Goal: Transaction & Acquisition: Book appointment/travel/reservation

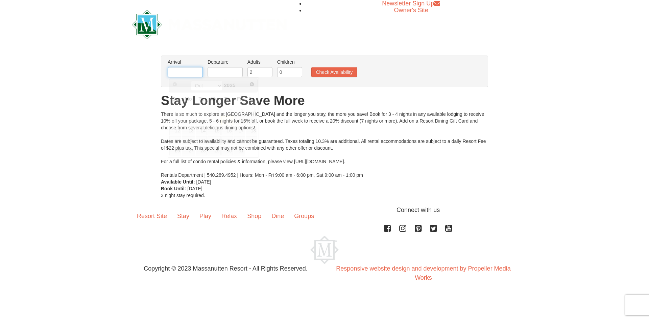
click at [175, 75] on input "text" at bounding box center [185, 72] width 35 height 10
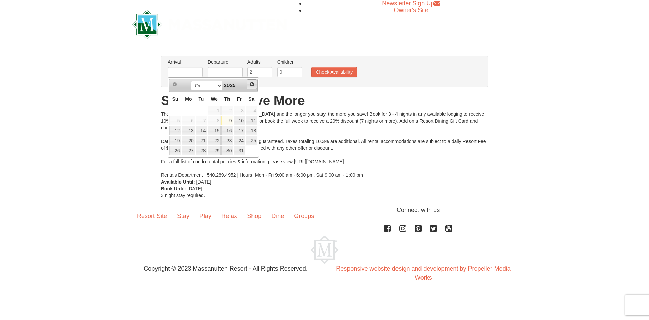
click at [254, 87] on span "Next" at bounding box center [251, 84] width 5 height 5
click at [238, 140] on link "26" at bounding box center [240, 140] width 12 height 9
type input "[DATE]"
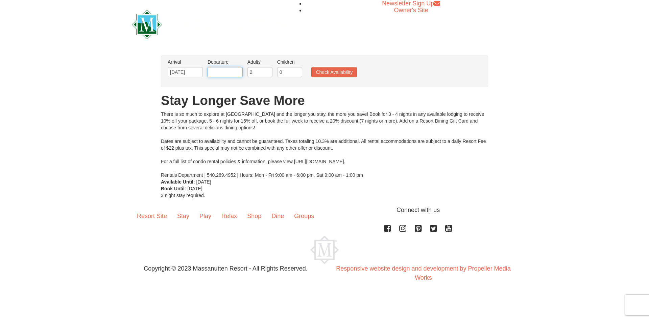
click at [223, 72] on input "text" at bounding box center [225, 72] width 35 height 10
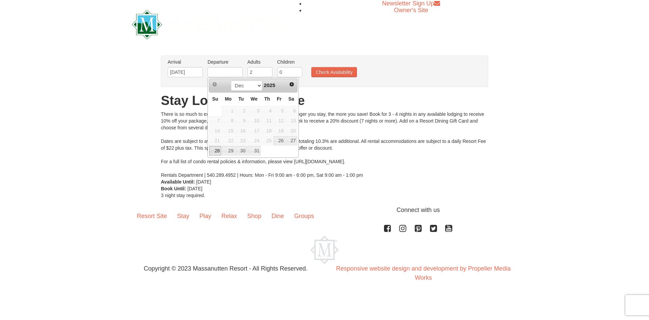
click at [210, 151] on link "28" at bounding box center [215, 150] width 12 height 9
type input "12/28/2025"
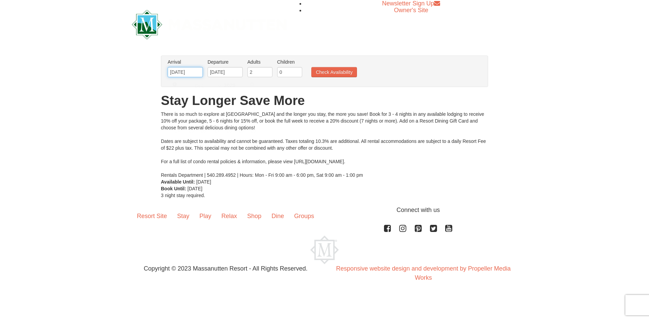
click at [190, 72] on input "[DATE]" at bounding box center [185, 72] width 35 height 10
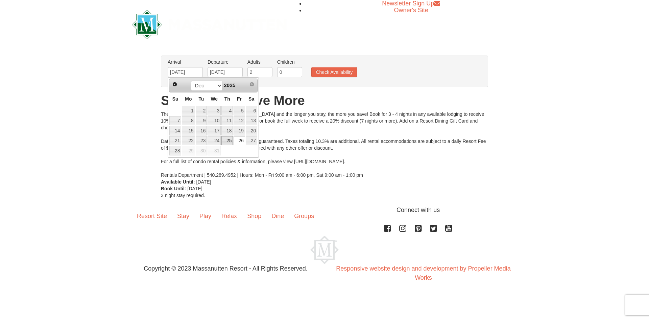
click at [230, 142] on link "25" at bounding box center [228, 140] width 12 height 9
type input "12/25/2025"
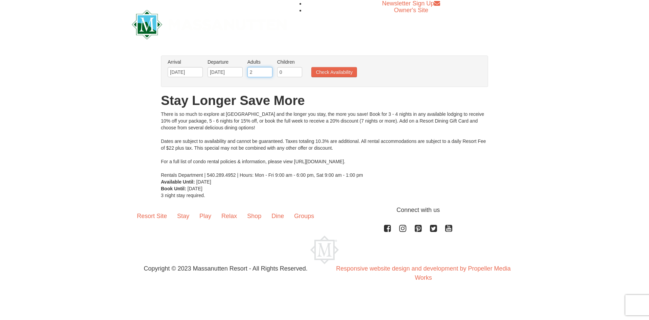
click at [261, 73] on input "2" at bounding box center [260, 72] width 25 height 10
drag, startPoint x: 261, startPoint y: 71, endPoint x: 238, endPoint y: 72, distance: 22.7
click at [238, 72] on ul "Arrival Please format dates MM/DD/YYYY Please format dates MM/DD/YYYY 12/25/202…" at bounding box center [321, 70] width 310 height 22
type input "5"
drag, startPoint x: 289, startPoint y: 70, endPoint x: 274, endPoint y: 61, distance: 17.6
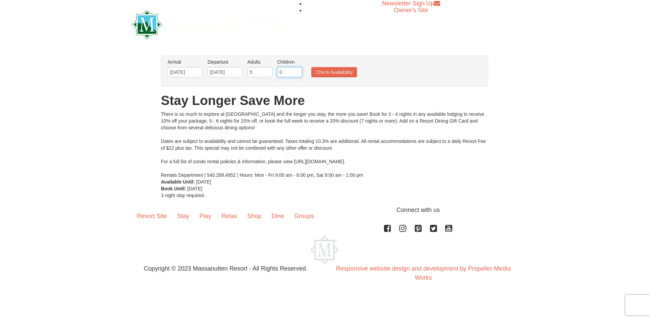
click at [273, 65] on ul "Arrival Please format dates MM/DD/YYYY Please format dates MM/DD/YYYY 12/25/202…" at bounding box center [321, 70] width 310 height 22
type input "3"
click at [336, 73] on button "Check Availability" at bounding box center [335, 72] width 46 height 10
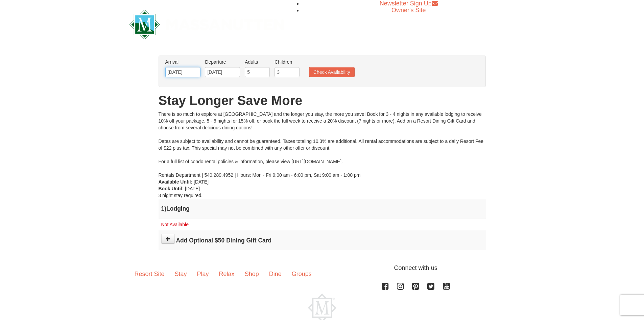
click at [180, 72] on input "12/25/2025" at bounding box center [182, 72] width 35 height 10
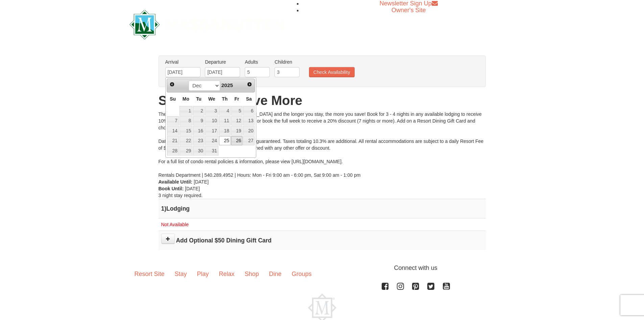
click at [239, 142] on link "26" at bounding box center [237, 140] width 12 height 9
type input "[DATE]"
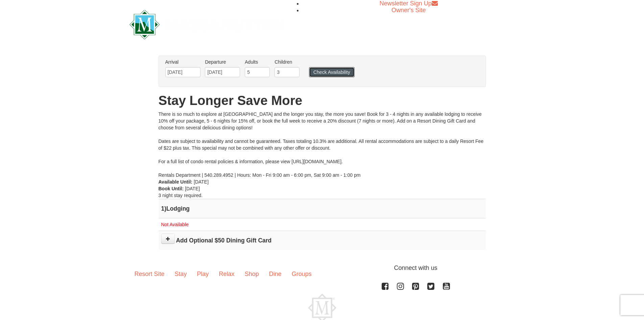
click at [337, 71] on button "Check Availability" at bounding box center [332, 72] width 46 height 10
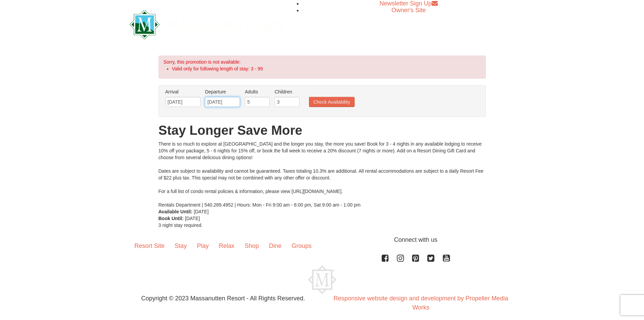
click at [220, 102] on input "12/28/2025" at bounding box center [222, 102] width 35 height 10
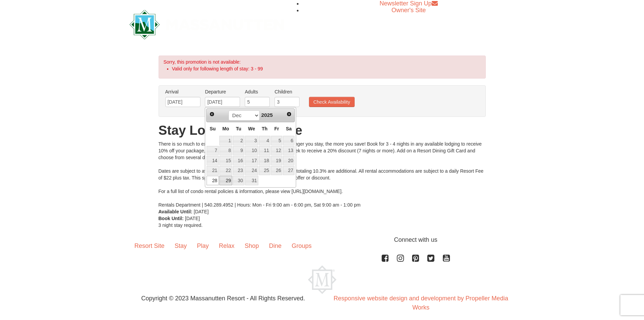
click at [227, 182] on link "29" at bounding box center [226, 180] width 13 height 9
type input "[DATE]"
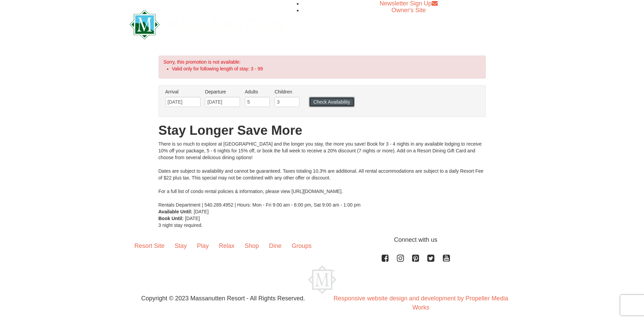
click at [332, 104] on button "Check Availability" at bounding box center [332, 102] width 46 height 10
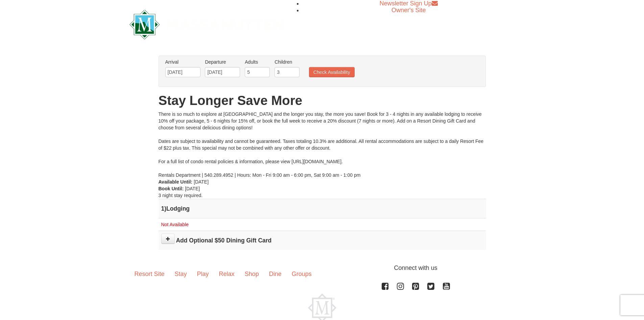
drag, startPoint x: 391, startPoint y: 162, endPoint x: 292, endPoint y: 161, distance: 98.8
click at [292, 161] on div "There is so much to explore at [GEOGRAPHIC_DATA] and the longer you stay, the m…" at bounding box center [322, 145] width 327 height 68
copy div "[URL][DOMAIN_NAME]."
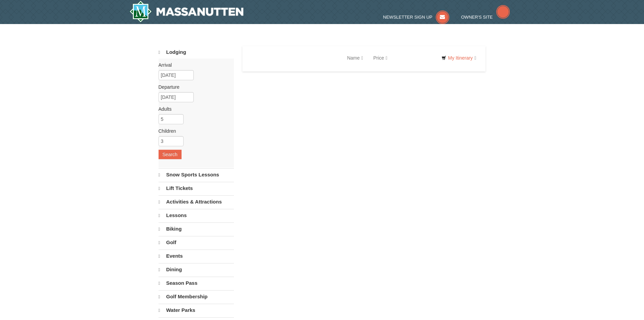
select select "10"
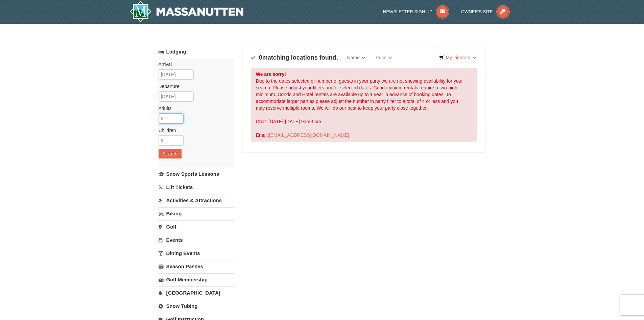
drag, startPoint x: 168, startPoint y: 119, endPoint x: 114, endPoint y: 102, distance: 57.1
click at [114, 102] on div "× Categories Map List Filter My Itinerary Questions? 1-540-289-9441 Lodging Arr…" at bounding box center [322, 223] width 644 height 398
type input "4"
drag, startPoint x: 168, startPoint y: 141, endPoint x: 152, endPoint y: 136, distance: 16.9
click at [152, 137] on div "× Categories Map List Filter My Itinerary Questions? 1-540-289-9441 Lodging Arr…" at bounding box center [322, 222] width 341 height 385
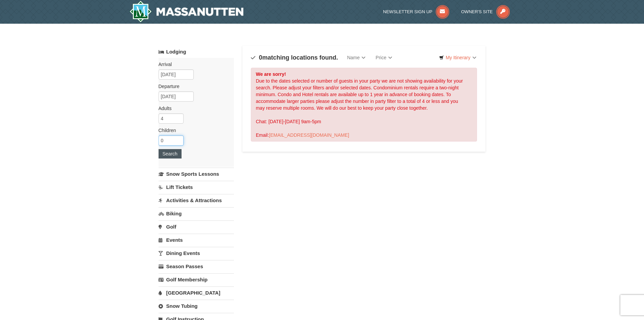
type input "0"
click at [173, 153] on button "Search" at bounding box center [170, 153] width 23 height 9
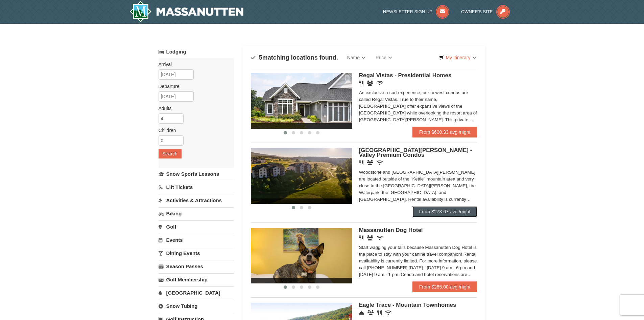
click at [444, 213] on link "From $273.67 avg /night" at bounding box center [445, 211] width 65 height 11
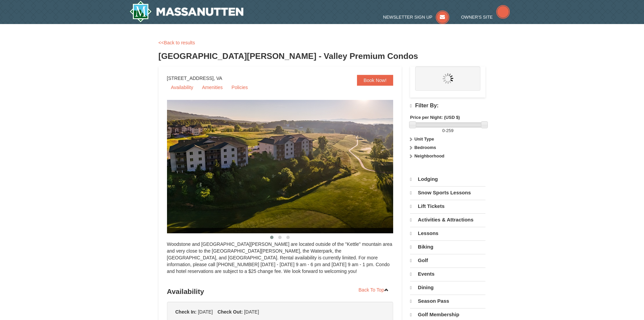
select select "10"
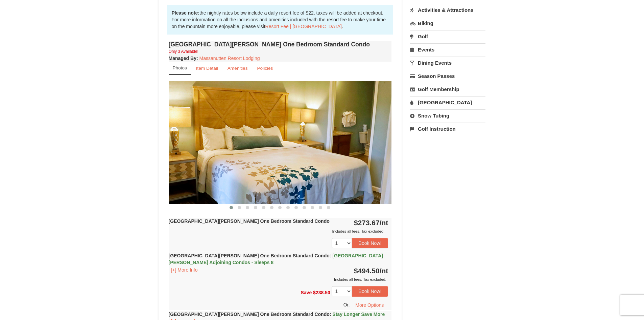
scroll to position [271, 0]
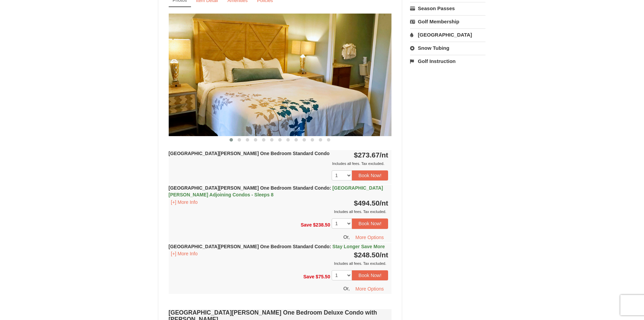
click at [257, 52] on img at bounding box center [280, 75] width 223 height 122
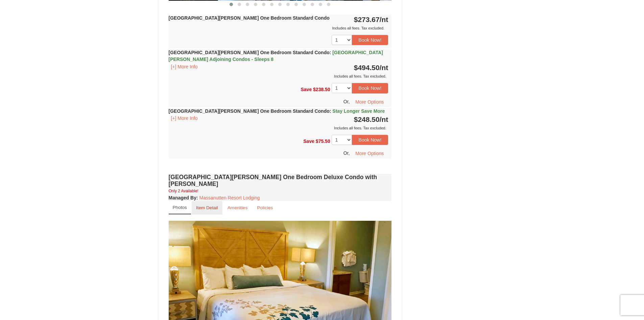
click at [207, 205] on small "Item Detail" at bounding box center [207, 207] width 22 height 5
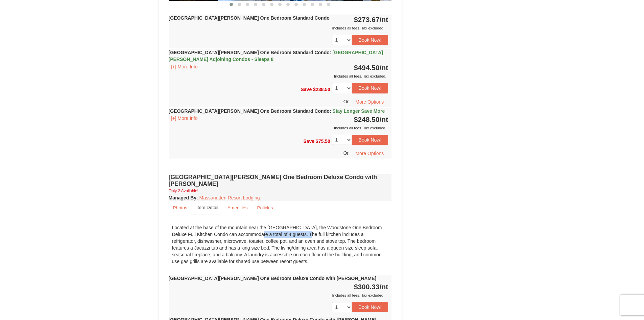
drag, startPoint x: 214, startPoint y: 227, endPoint x: 268, endPoint y: 228, distance: 54.5
click at [268, 228] on div "Located at the base of the mountain near the Woodstone Registration and Recreat…" at bounding box center [280, 244] width 223 height 47
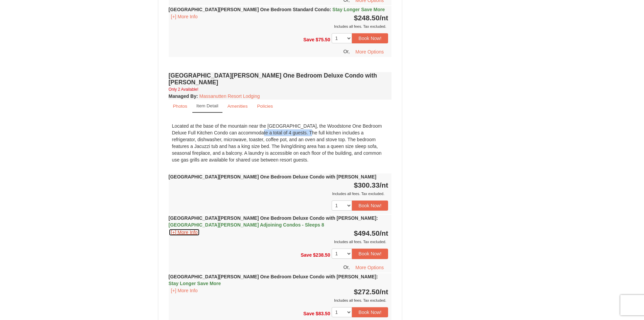
click at [191, 228] on button "[+] More Info" at bounding box center [184, 231] width 31 height 7
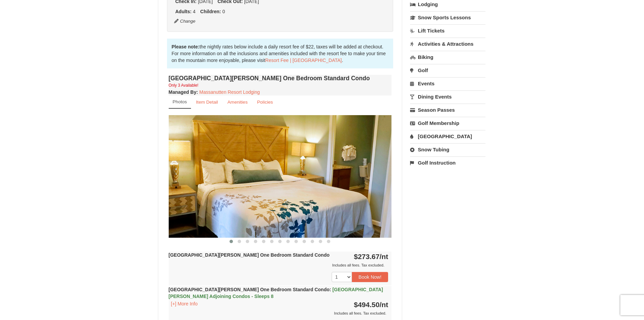
scroll to position [0, 0]
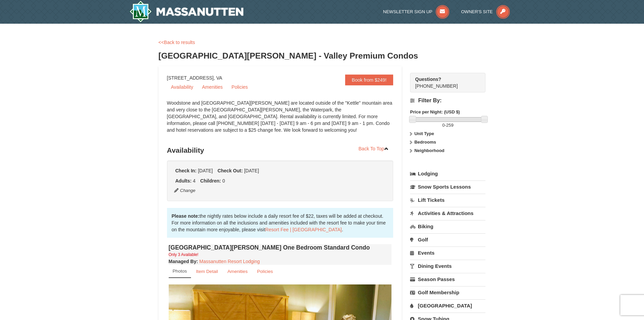
click at [411, 141] on icon at bounding box center [411, 142] width 5 height 5
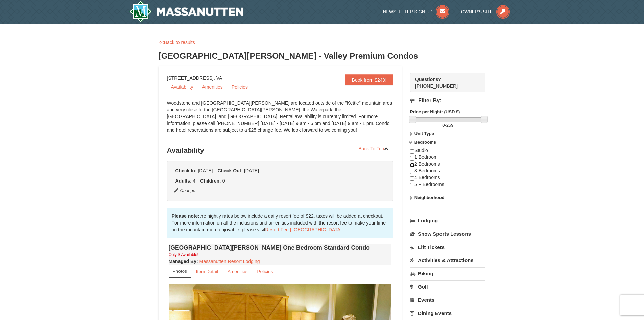
click at [413, 165] on input "checkbox" at bounding box center [412, 165] width 4 height 4
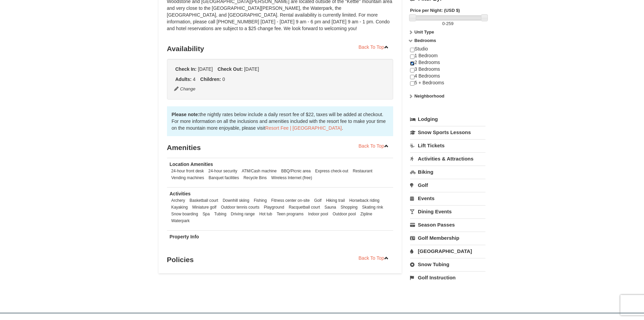
scroll to position [34, 0]
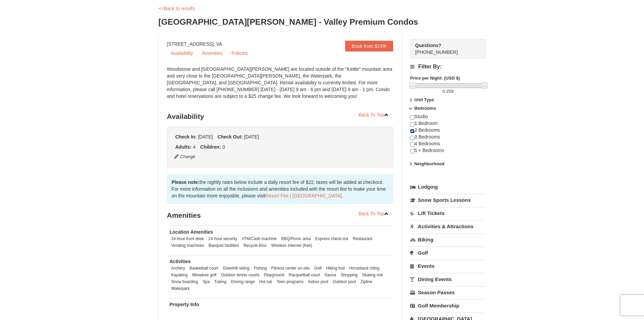
click at [414, 130] on input "checkbox" at bounding box center [412, 131] width 4 height 4
checkbox input "false"
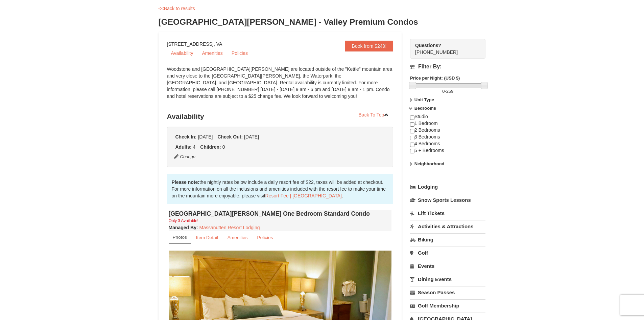
click at [437, 213] on link "Lift Tickets" at bounding box center [447, 213] width 75 height 13
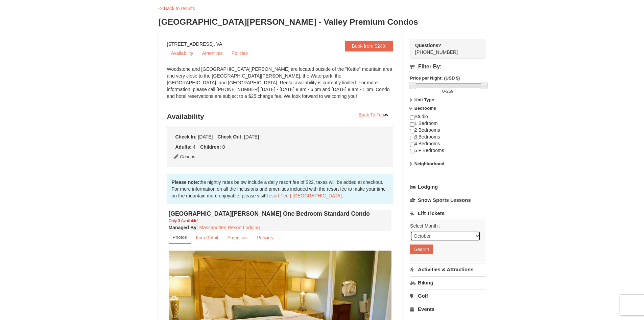
click at [454, 234] on select "October November December January February March April May June July August Sep…" at bounding box center [445, 236] width 70 height 10
select select "12"
click at [410, 231] on select "October November December January February March April May June July August Sep…" at bounding box center [445, 236] width 70 height 10
click at [424, 250] on button "Search" at bounding box center [421, 248] width 23 height 9
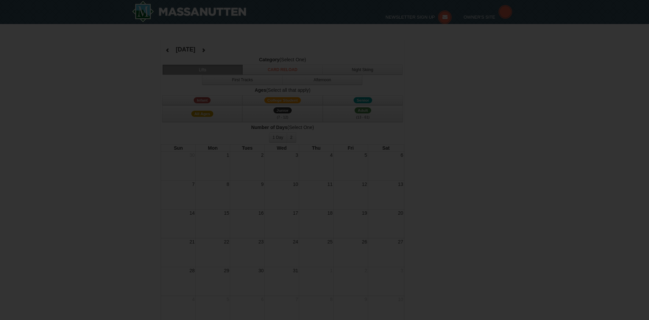
select select "12"
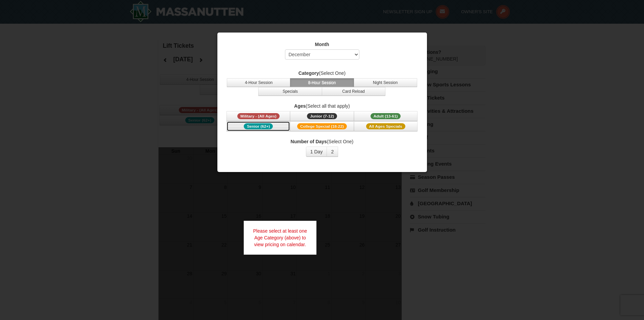
click at [260, 125] on span "Senior (62+)" at bounding box center [258, 126] width 29 height 6
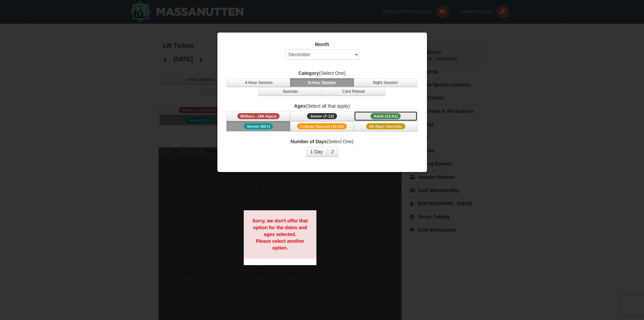
click at [367, 117] on button "Adult (13-61) (13 - 61)" at bounding box center [386, 116] width 64 height 10
click at [344, 116] on button "Junior (7-12) (7 - 12)" at bounding box center [322, 116] width 64 height 10
click at [320, 155] on button "1 Day" at bounding box center [316, 151] width 21 height 10
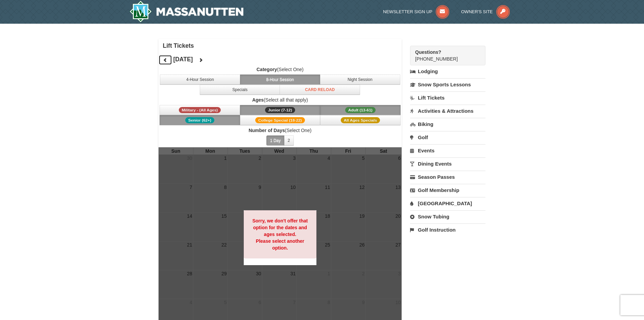
click at [166, 61] on icon at bounding box center [165, 60] width 5 height 5
click at [205, 79] on button "4-Hour Session" at bounding box center [200, 79] width 81 height 10
click at [163, 61] on icon at bounding box center [165, 60] width 5 height 5
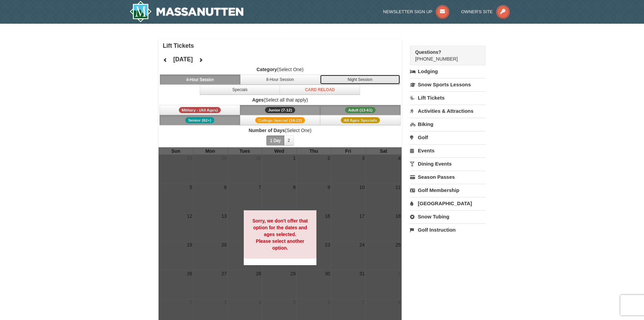
click at [351, 80] on button "Night Session" at bounding box center [360, 79] width 81 height 10
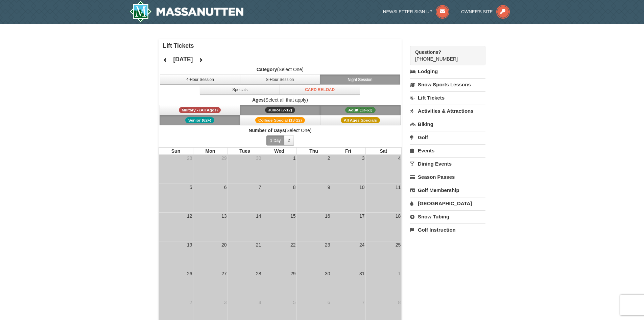
click at [442, 216] on link "Snow Tubing" at bounding box center [447, 216] width 75 height 13
click at [442, 240] on select "October November December January February March April May June July August Sep…" at bounding box center [445, 239] width 70 height 10
select select "12"
click at [410, 234] on select "October November December January February March April May June July August Sep…" at bounding box center [445, 239] width 70 height 10
drag, startPoint x: 425, startPoint y: 252, endPoint x: 416, endPoint y: 239, distance: 15.7
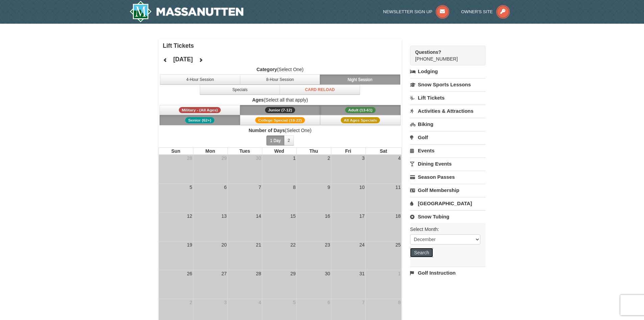
click at [424, 253] on button "Search" at bounding box center [421, 252] width 23 height 9
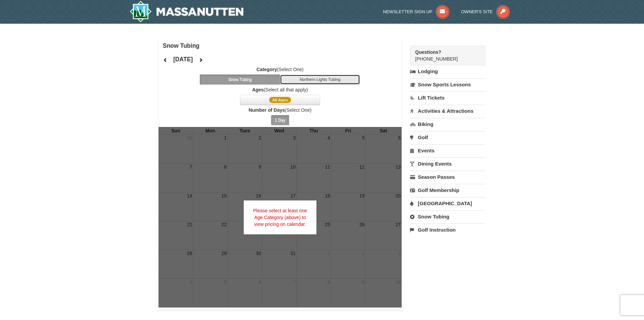
click at [346, 78] on button "Northern Lights Tubing" at bounding box center [320, 79] width 81 height 10
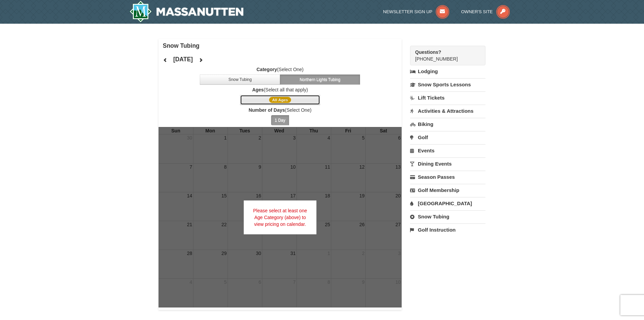
click at [275, 101] on span "All Ages" at bounding box center [280, 100] width 22 height 6
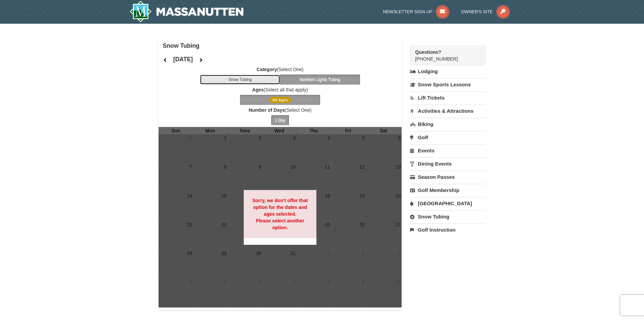
click at [242, 84] on button "Snow Tubing" at bounding box center [240, 79] width 81 height 10
click at [277, 99] on span "All Ages" at bounding box center [280, 100] width 22 height 6
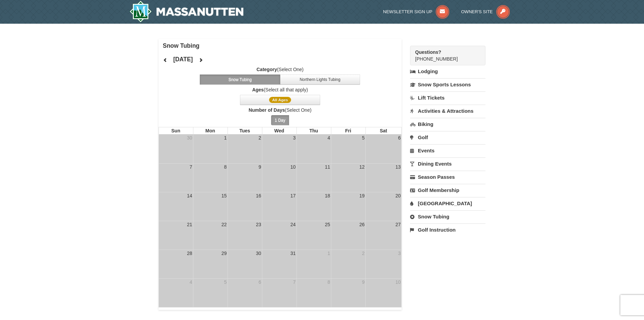
click at [432, 164] on link "Dining Events" at bounding box center [447, 163] width 75 height 13
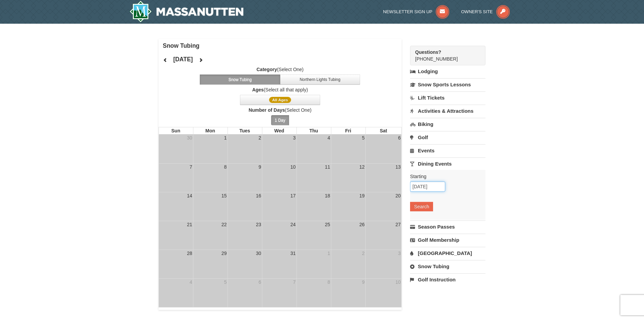
click at [417, 185] on input "10/09/2025" at bounding box center [427, 186] width 35 height 10
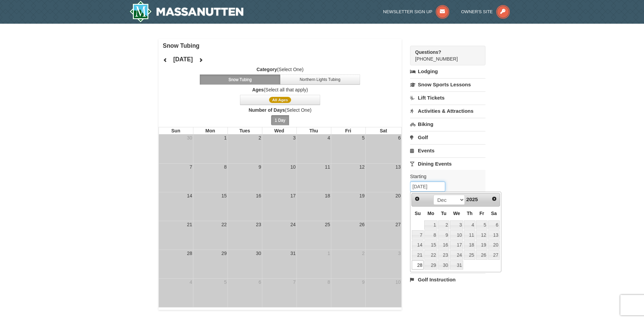
type input "[DATE]"
click at [422, 263] on link "28" at bounding box center [418, 264] width 12 height 9
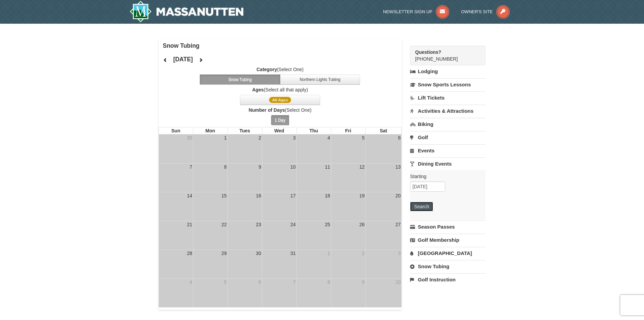
click at [423, 207] on button "Search" at bounding box center [421, 206] width 23 height 9
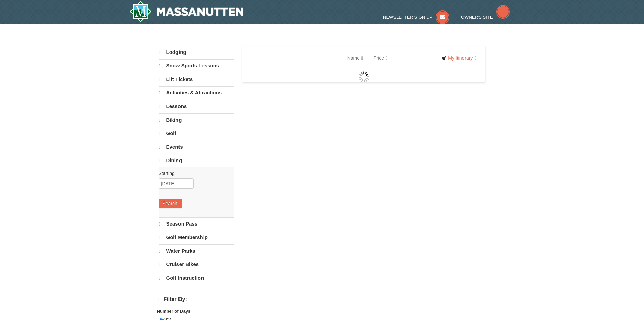
select select "10"
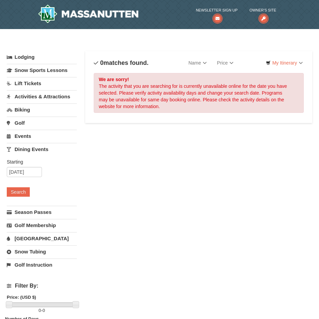
click at [32, 55] on link "Lodging" at bounding box center [42, 57] width 70 height 12
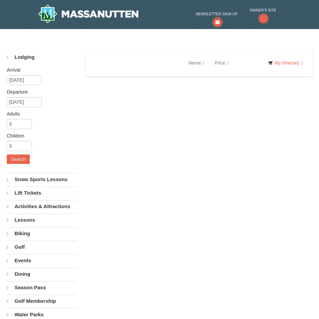
select select "10"
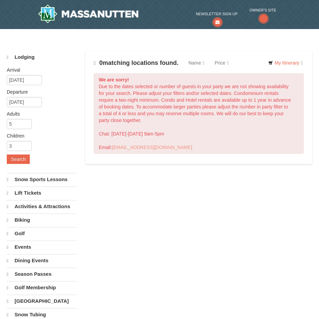
select select "10"
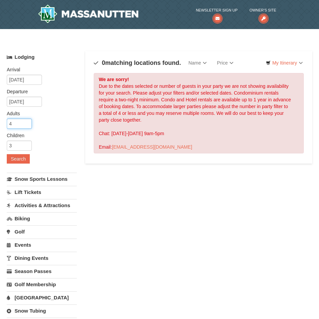
type input "4"
click at [27, 126] on input "4" at bounding box center [19, 124] width 25 height 10
click at [29, 148] on input "2" at bounding box center [19, 146] width 25 height 10
click at [29, 148] on input "1" at bounding box center [19, 146] width 25 height 10
type input "0"
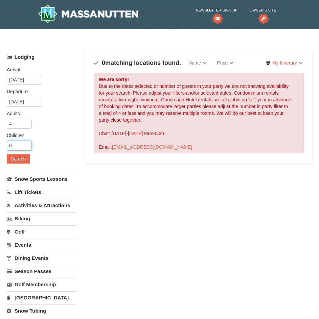
click at [29, 148] on input "0" at bounding box center [19, 146] width 25 height 10
click at [18, 157] on button "Search" at bounding box center [18, 158] width 23 height 9
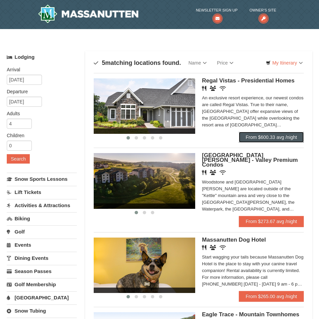
click at [272, 141] on link "From $600.33 avg /night" at bounding box center [271, 137] width 65 height 11
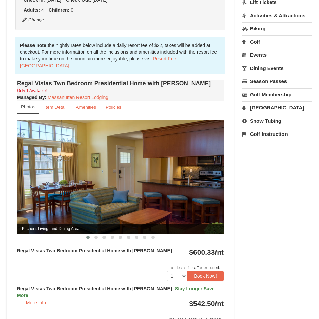
scroll to position [271, 0]
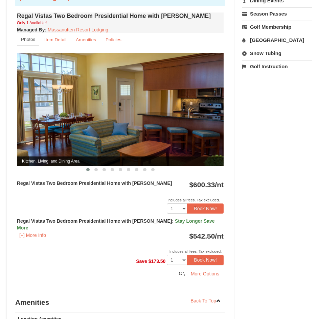
drag, startPoint x: 37, startPoint y: 177, endPoint x: 174, endPoint y: 181, distance: 137.4
click at [174, 181] on div "Regal Vistas Two Bedroom Presidential Home with Jacuzzi $600.33 /nt Includes al…" at bounding box center [120, 198] width 207 height 37
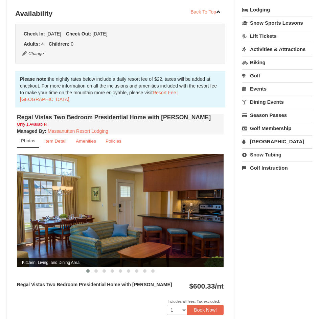
scroll to position [304, 0]
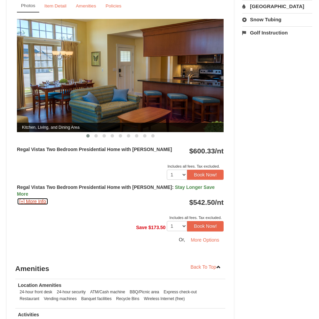
click at [30, 198] on button "[+] More Info" at bounding box center [32, 201] width 31 height 7
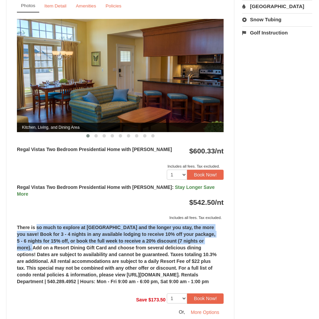
drag, startPoint x: 53, startPoint y: 212, endPoint x: 207, endPoint y: 225, distance: 154.5
click at [207, 225] on div "There is so much to explore at Massanutten Resort and the longer you stay, the …" at bounding box center [120, 257] width 207 height 72
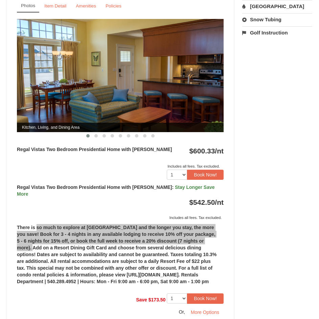
scroll to position [101, 0]
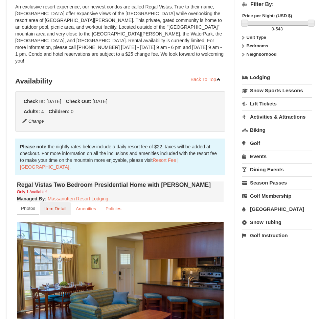
click at [59, 206] on small "Item Detail" at bounding box center [55, 208] width 22 height 5
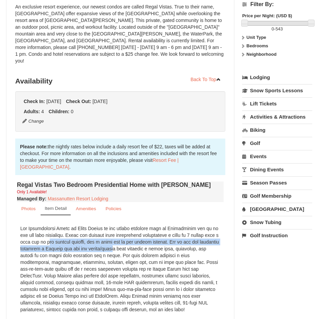
drag, startPoint x: 25, startPoint y: 235, endPoint x: 105, endPoint y: 241, distance: 80.4
click at [105, 241] on div at bounding box center [120, 269] width 207 height 95
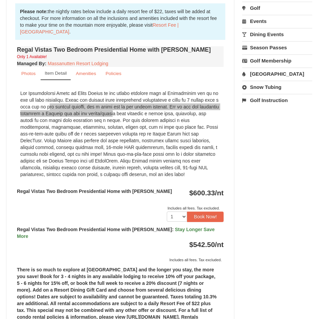
scroll to position [34, 0]
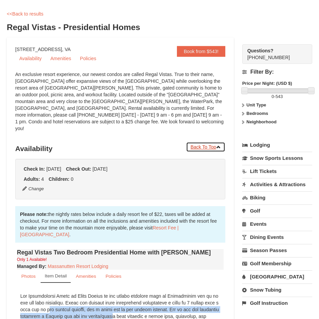
click at [212, 142] on link "Back To Top" at bounding box center [205, 147] width 39 height 10
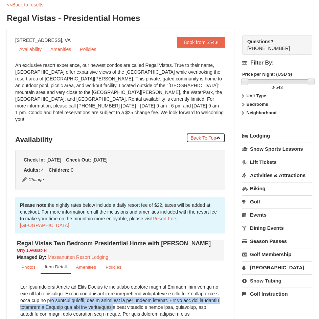
scroll to position [44, 0]
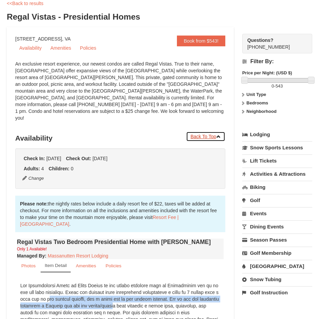
click at [219, 134] on icon at bounding box center [218, 136] width 5 height 5
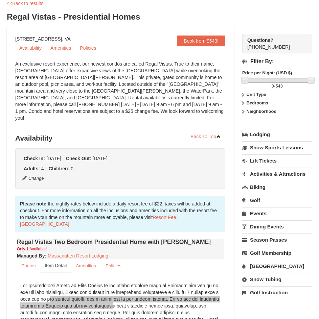
scroll to position [0, 0]
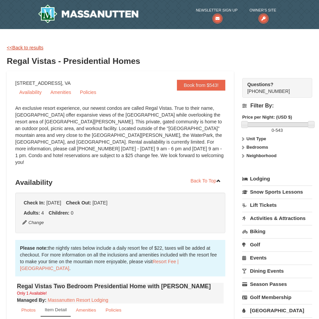
click at [29, 49] on link "<<Back to results" at bounding box center [25, 47] width 37 height 5
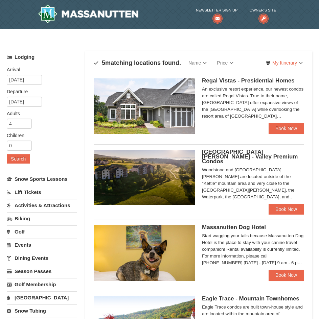
scroll to position [135, 0]
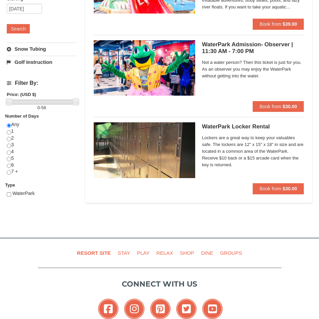
scroll to position [34, 0]
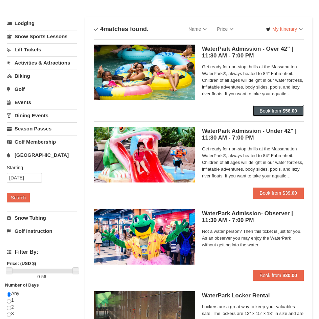
click at [267, 114] on button "Book from $56.00" at bounding box center [278, 111] width 51 height 11
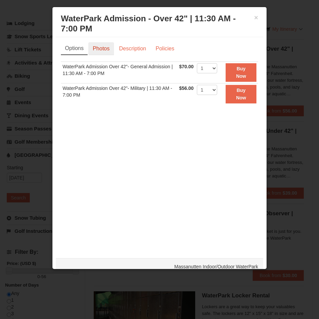
click at [105, 52] on link "Photos" at bounding box center [101, 48] width 26 height 13
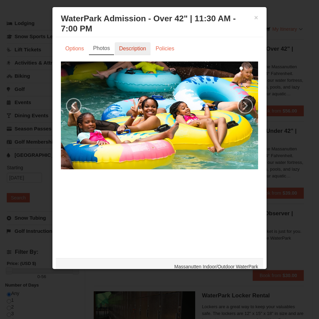
click at [141, 51] on link "Description" at bounding box center [133, 48] width 36 height 13
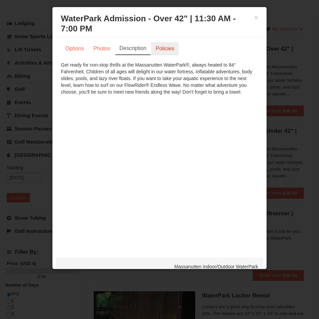
click at [164, 49] on link "Policies" at bounding box center [164, 48] width 27 height 13
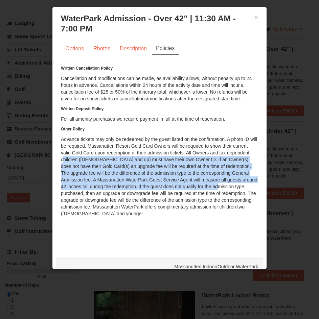
drag, startPoint x: 85, startPoint y: 159, endPoint x: 247, endPoint y: 184, distance: 163.9
click at [247, 184] on div "Written Cancellation Policy Cancellation and modifications can be made, as avai…" at bounding box center [159, 141] width 197 height 152
click at [254, 18] on button "×" at bounding box center [256, 17] width 4 height 7
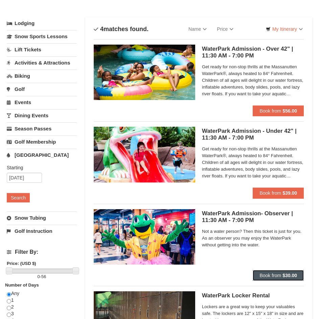
click at [276, 277] on span "Book from" at bounding box center [270, 275] width 22 height 5
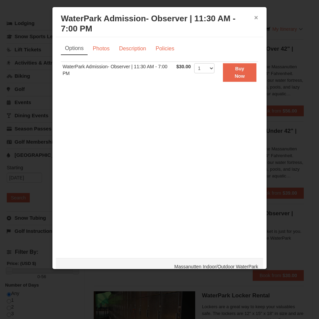
click at [254, 18] on button "×" at bounding box center [256, 17] width 4 height 7
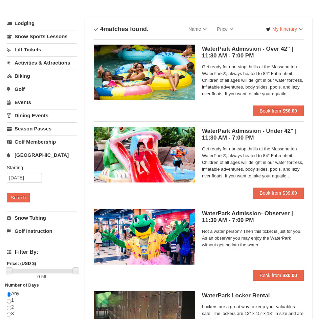
click at [26, 115] on link "Dining Events" at bounding box center [42, 115] width 70 height 13
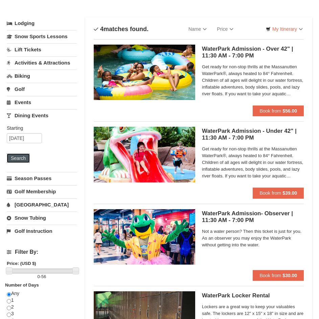
click at [18, 158] on button "Search" at bounding box center [18, 158] width 23 height 9
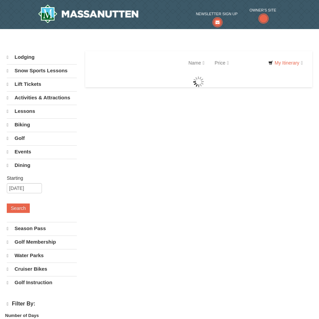
select select "10"
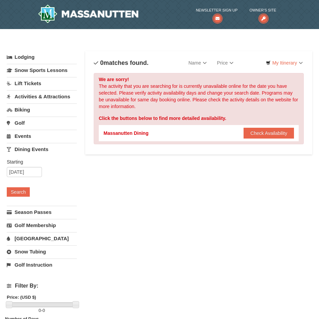
click at [24, 150] on link "Dining Events" at bounding box center [42, 149] width 70 height 13
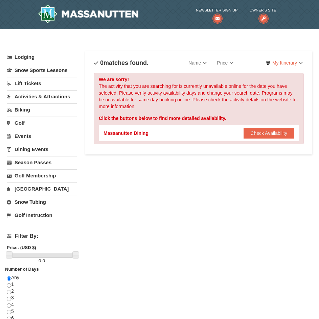
click at [21, 124] on link "Golf" at bounding box center [42, 123] width 70 height 13
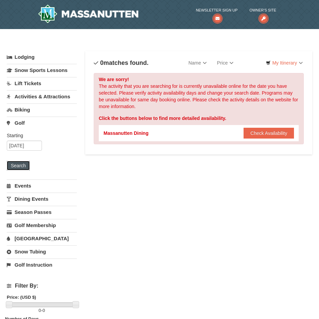
click at [20, 166] on button "Search" at bounding box center [18, 165] width 23 height 9
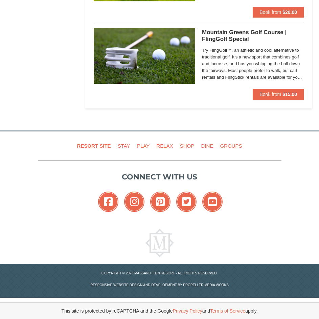
scroll to position [540, 0]
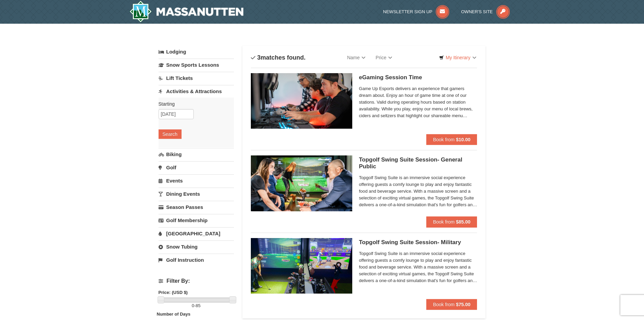
scroll to position [34, 0]
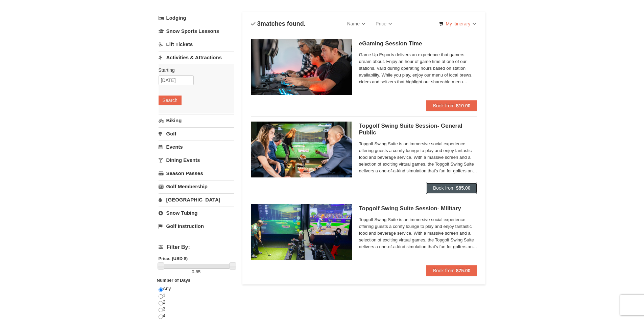
click at [458, 187] on strong "$85.00" at bounding box center [463, 187] width 15 height 5
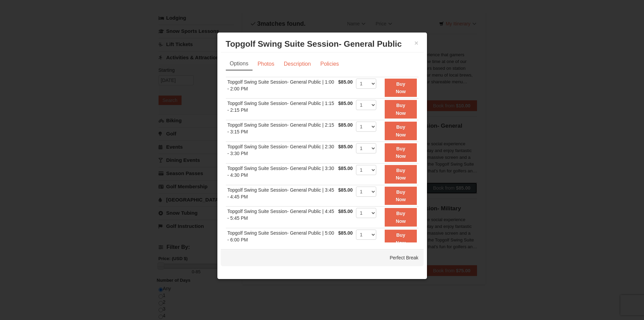
scroll to position [105, 0]
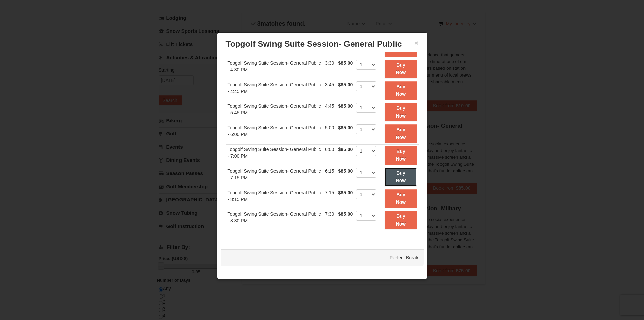
click at [400, 177] on button "Buy Now" at bounding box center [401, 176] width 32 height 19
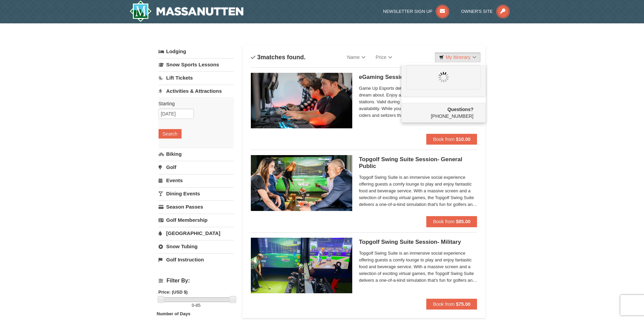
scroll to position [0, 0]
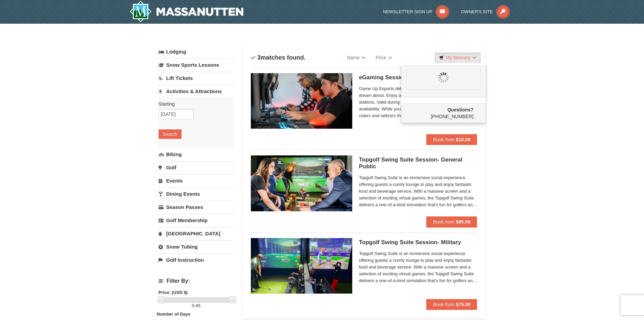
click at [426, 197] on span "Topgolf Swing Suite is an immersive social experience offering guests a comfy l…" at bounding box center [418, 191] width 118 height 34
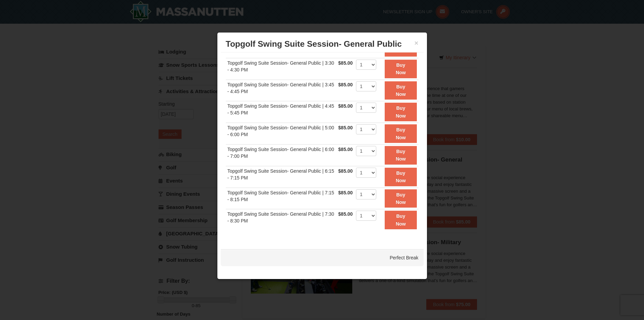
click at [414, 42] on h3 "Topgolf Swing Suite Session- General Public Perfect Break" at bounding box center [322, 44] width 193 height 10
click at [417, 43] on button "×" at bounding box center [417, 43] width 4 height 7
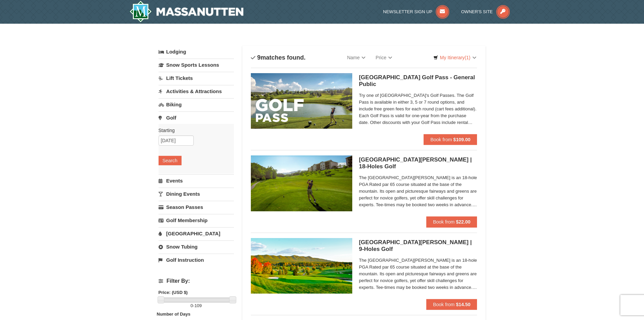
click at [185, 196] on link "Dining Events" at bounding box center [196, 193] width 75 height 13
click at [173, 188] on button "Search" at bounding box center [170, 186] width 23 height 9
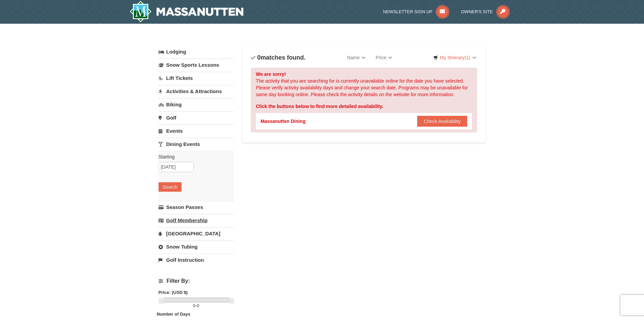
scroll to position [34, 0]
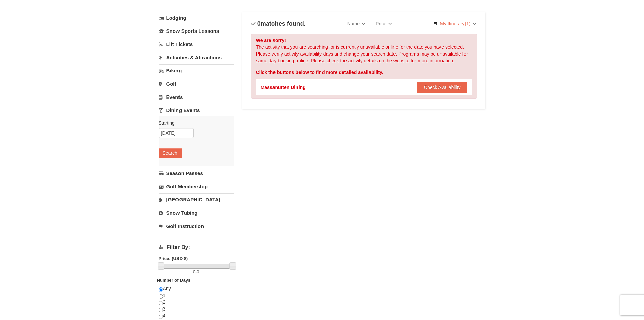
click at [181, 98] on link "Events" at bounding box center [196, 97] width 75 height 13
click at [171, 140] on button "Search" at bounding box center [170, 139] width 23 height 9
